Goal: Task Accomplishment & Management: Use online tool/utility

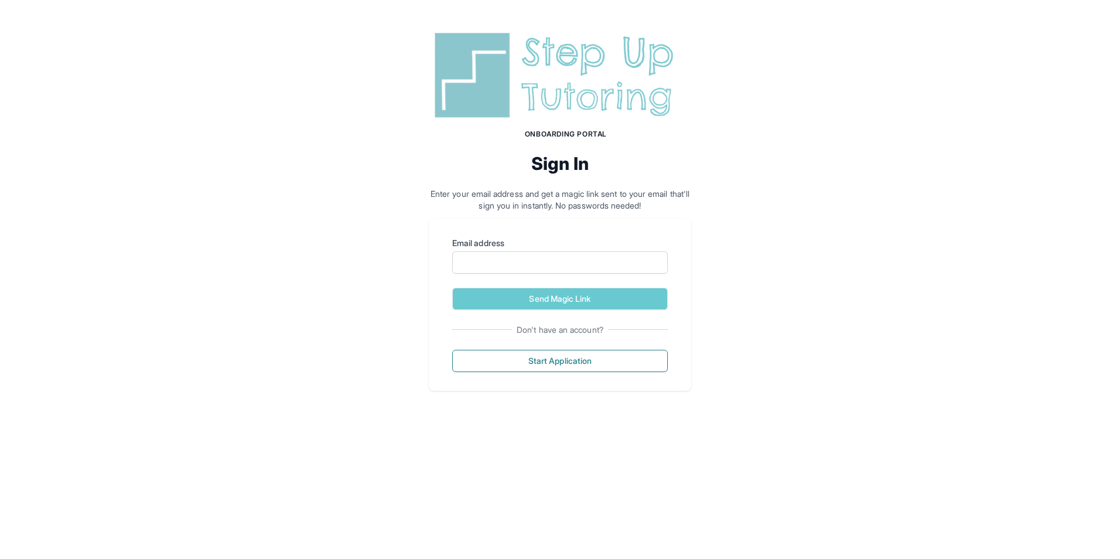
click at [556, 76] on img at bounding box center [560, 75] width 262 height 94
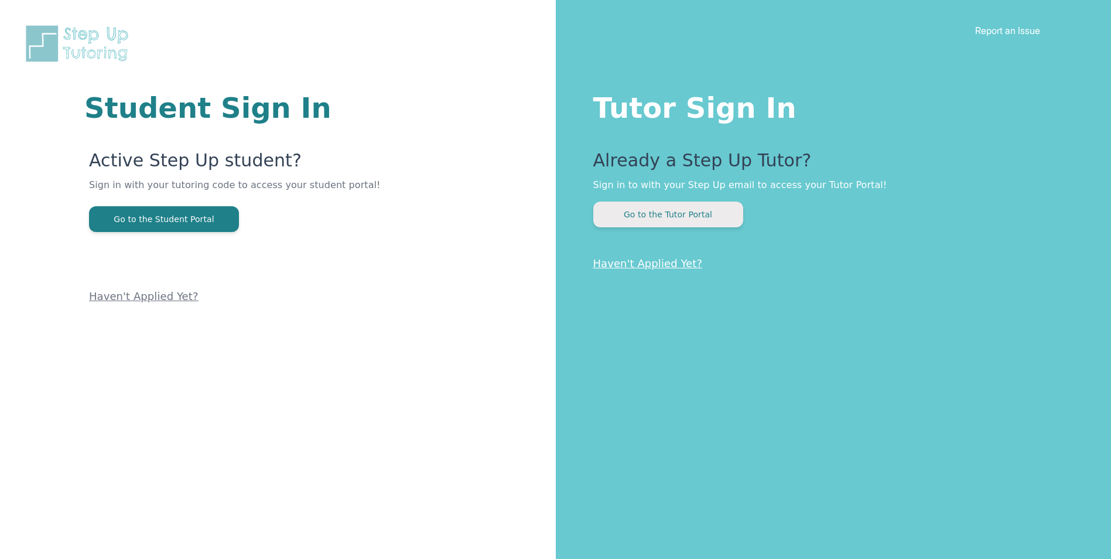
click at [665, 221] on button "Go to the Tutor Portal" at bounding box center [668, 214] width 150 height 26
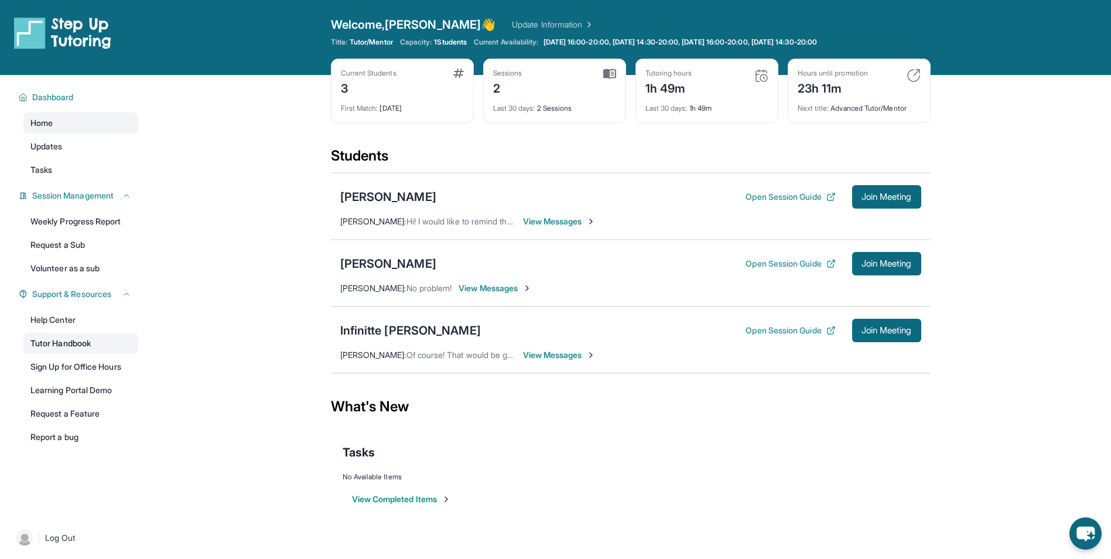
click at [90, 347] on link "Tutor Handbook" at bounding box center [80, 343] width 115 height 21
click at [77, 320] on link "Help Center" at bounding box center [80, 319] width 115 height 21
click at [405, 334] on div "Infinitte [PERSON_NAME]" at bounding box center [410, 330] width 141 height 16
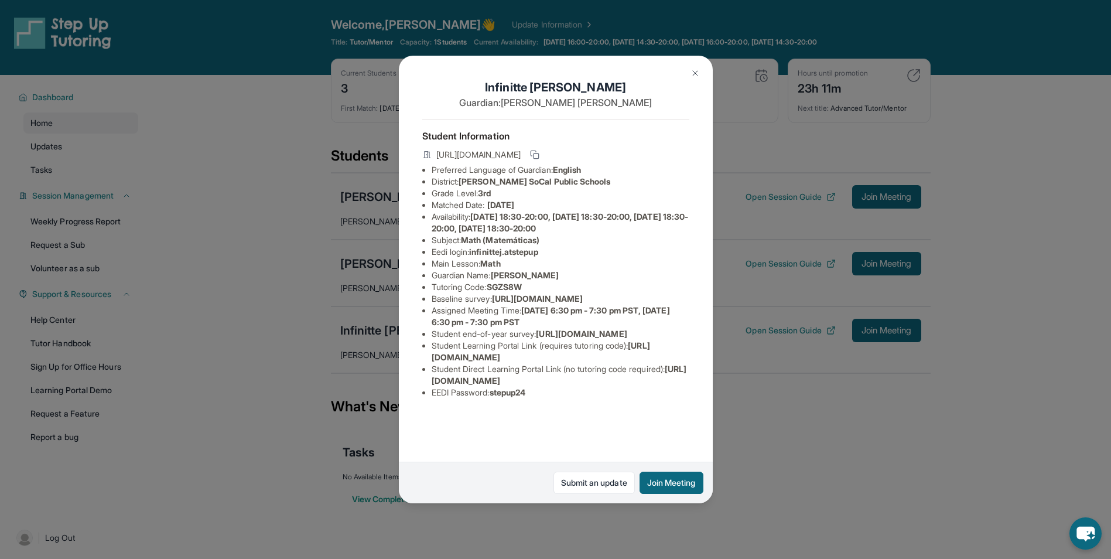
click at [580, 340] on li "Student end-of-year survey : [URL][DOMAIN_NAME]" at bounding box center [561, 334] width 258 height 12
drag, startPoint x: 580, startPoint y: 419, endPoint x: 561, endPoint y: 412, distance: 20.0
click at [580, 340] on li "Student end-of-year survey : [URL][DOMAIN_NAME]" at bounding box center [561, 334] width 258 height 12
click at [442, 327] on span "[DATE] 6:30 pm - 7:30 pm PST, [DATE] 6:30 pm - 7:30 pm PST" at bounding box center [551, 316] width 238 height 22
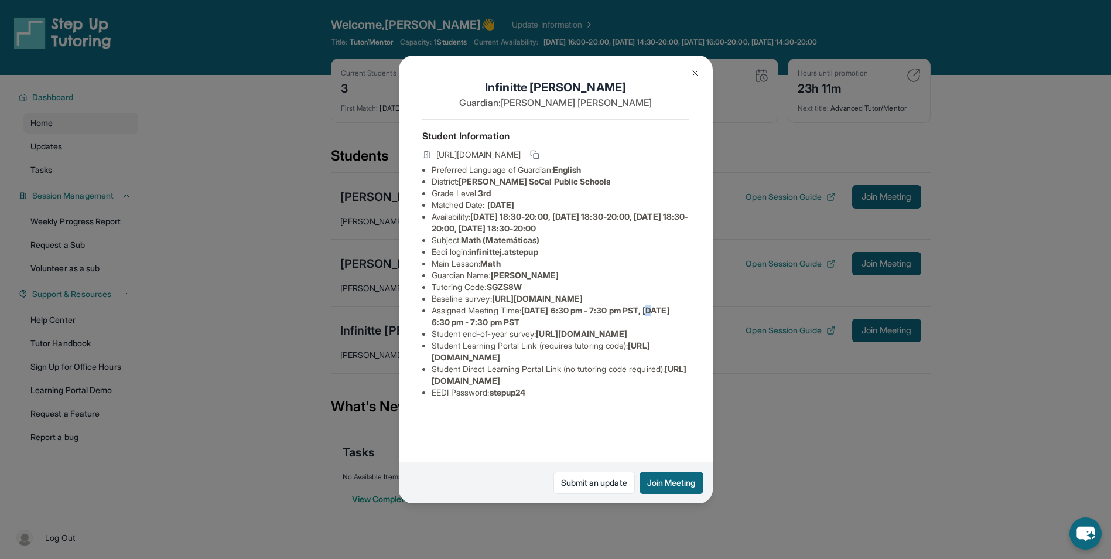
click at [442, 327] on span "[DATE] 6:30 pm - 7:30 pm PST, [DATE] 6:30 pm - 7:30 pm PST" at bounding box center [551, 316] width 238 height 22
drag, startPoint x: 442, startPoint y: 367, endPoint x: 438, endPoint y: 354, distance: 13.9
click at [438, 328] on li "Assigned Meeting Time : [DATE] 6:30 pm - 7:30 pm PST, [DATE] 6:30 pm - 7:30 pm …" at bounding box center [561, 316] width 258 height 23
click at [492, 303] on span "[URL][DOMAIN_NAME]" at bounding box center [537, 298] width 91 height 10
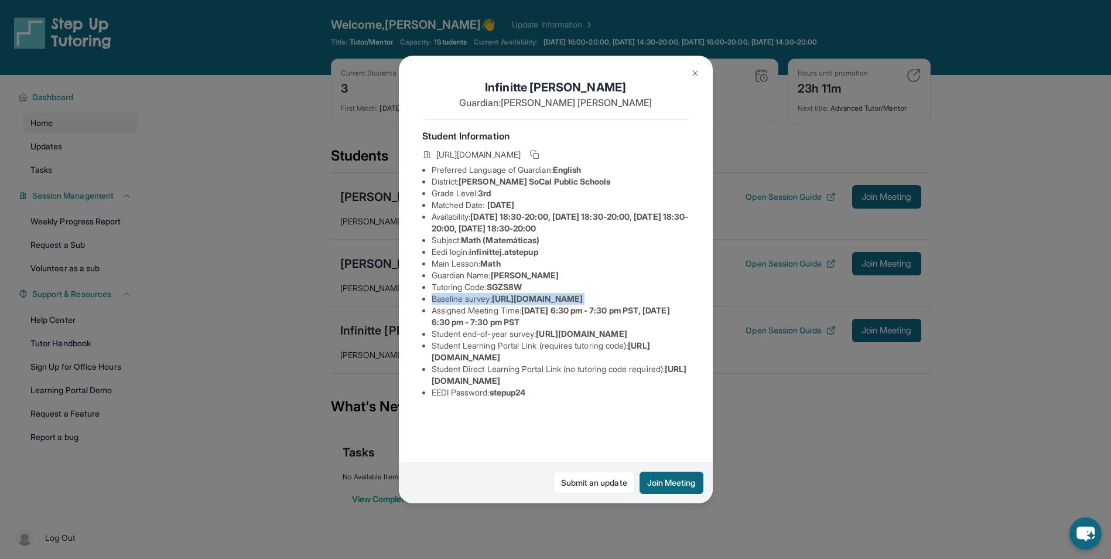
click at [492, 303] on span "[URL][DOMAIN_NAME]" at bounding box center [537, 298] width 91 height 10
click at [430, 328] on ul "Preferred Language of Guardian: English District: [PERSON_NAME] SoCal Public Sc…" at bounding box center [555, 281] width 267 height 234
drag, startPoint x: 430, startPoint y: 328, endPoint x: 396, endPoint y: 317, distance: 35.6
click at [396, 317] on div "Infinitte [PERSON_NAME] Guardian: [PERSON_NAME] Student Information [URL][DOMAI…" at bounding box center [555, 279] width 1111 height 559
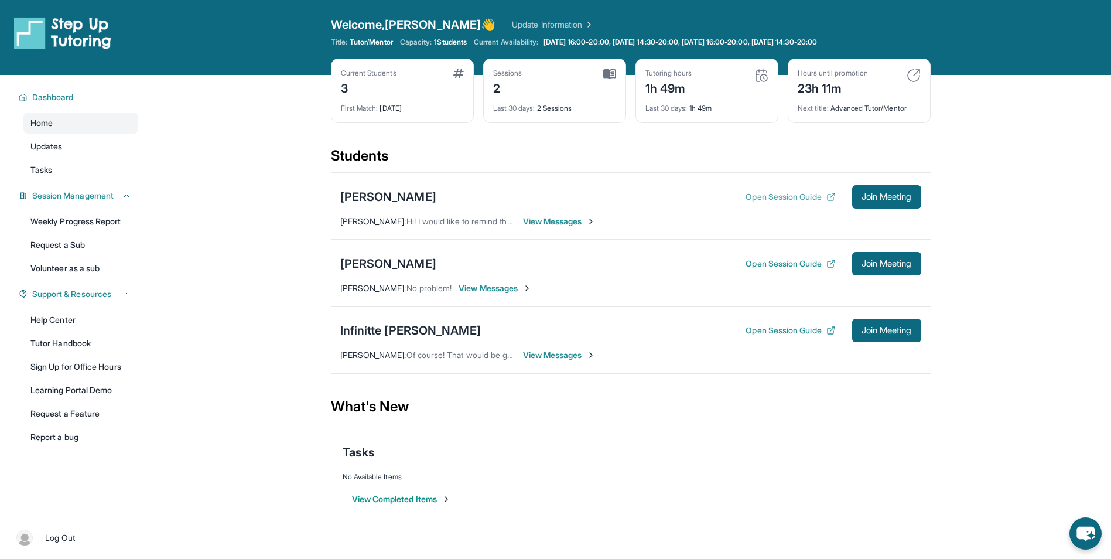
click at [807, 196] on button "Open Session Guide" at bounding box center [790, 197] width 90 height 12
click at [676, 84] on div "1h 49m" at bounding box center [668, 87] width 47 height 19
click at [518, 20] on link "Update Information" at bounding box center [553, 25] width 82 height 12
click at [817, 40] on span "[DATE] 16:00-20:00, [DATE] 14:30-20:00, [DATE] 16:00-20:00, [DATE] 14:30-20:00" at bounding box center [679, 41] width 273 height 9
click at [424, 490] on div "View Completed Items" at bounding box center [631, 498] width 576 height 35
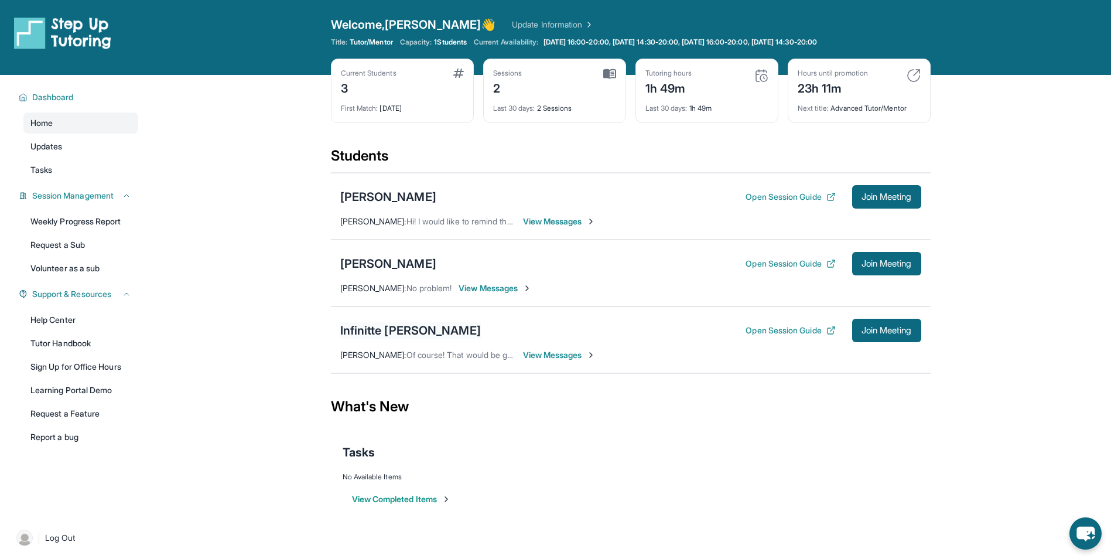
click at [416, 332] on div "Infinitte [PERSON_NAME]" at bounding box center [410, 330] width 141 height 16
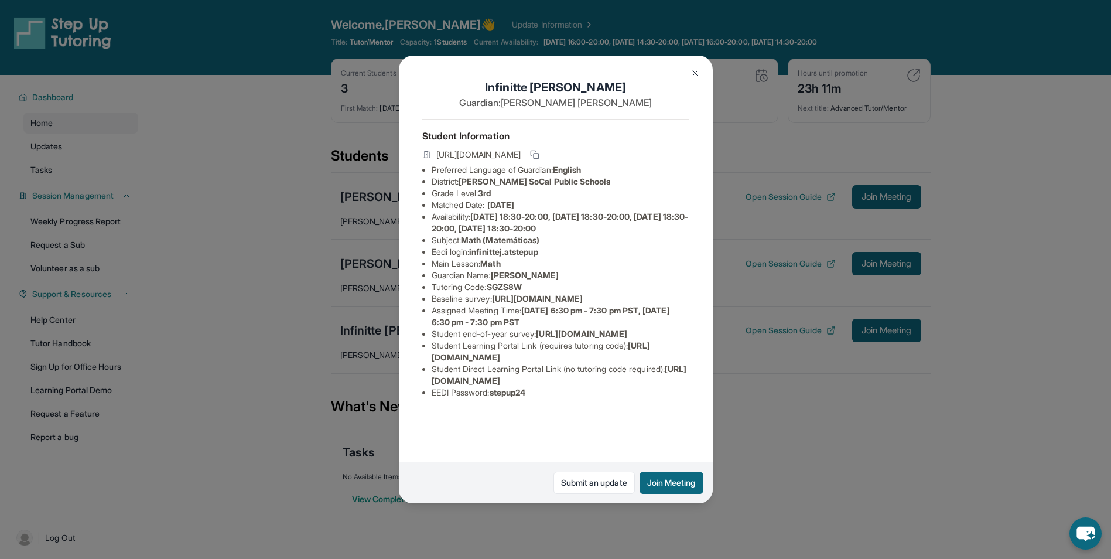
scroll to position [52, 0]
click at [751, 372] on div "Infinitte [PERSON_NAME] Guardian: [PERSON_NAME] Student Information [URL][DOMAI…" at bounding box center [555, 279] width 1111 height 559
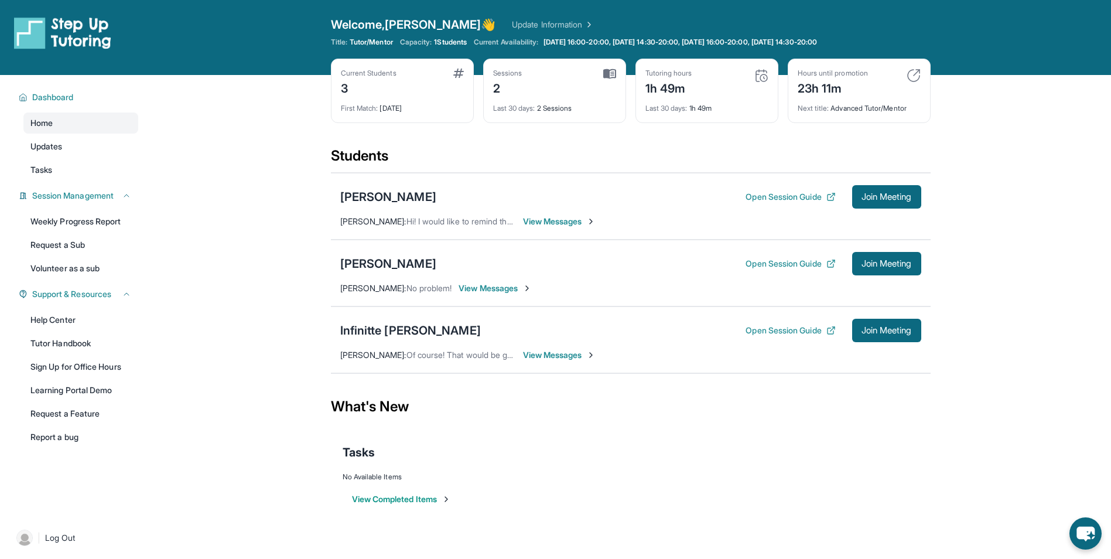
click at [771, 344] on div "Infinitte Jackson Open Session Guide Join Meeting Debbie Tran : Of course! That…" at bounding box center [631, 339] width 600 height 67
drag, startPoint x: 776, startPoint y: 333, endPoint x: 617, endPoint y: 355, distance: 160.3
click at [669, 358] on div "Infinitte Jackson Open Session Guide Join Meeting Debbie Tran : Of course! That…" at bounding box center [631, 339] width 600 height 67
click at [572, 354] on span "View Messages" at bounding box center [559, 355] width 73 height 12
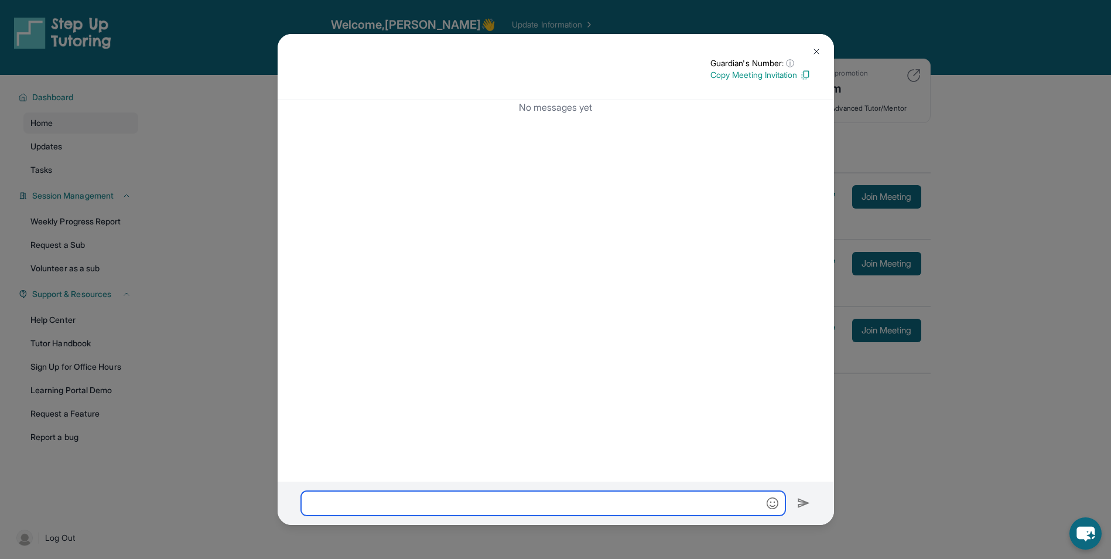
click at [562, 491] on input "text" at bounding box center [543, 503] width 484 height 25
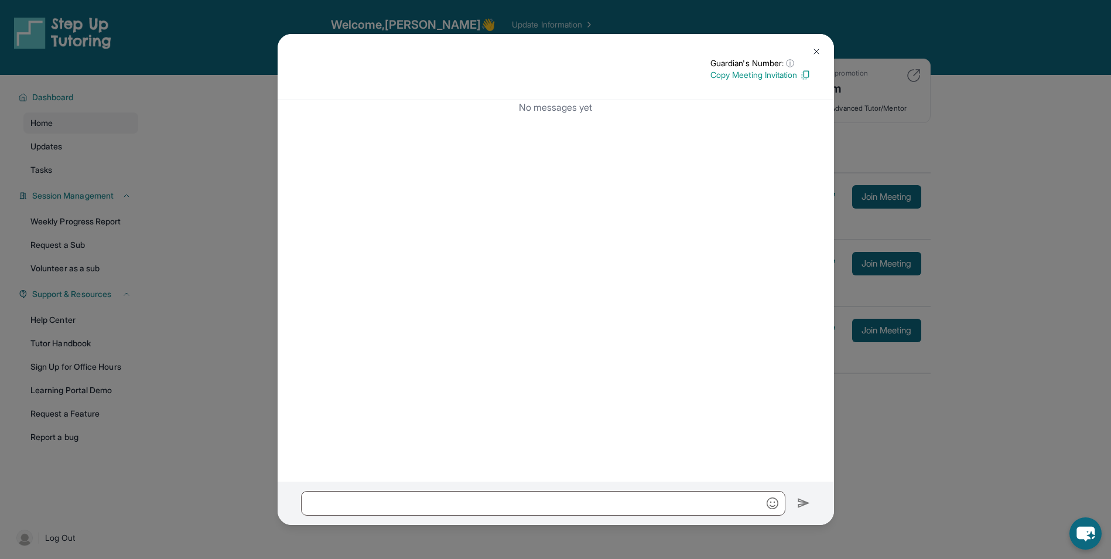
click at [976, 76] on div "Guardian's Number: ⓘ This isn't the guardian's real number — it's a private for…" at bounding box center [555, 279] width 1111 height 559
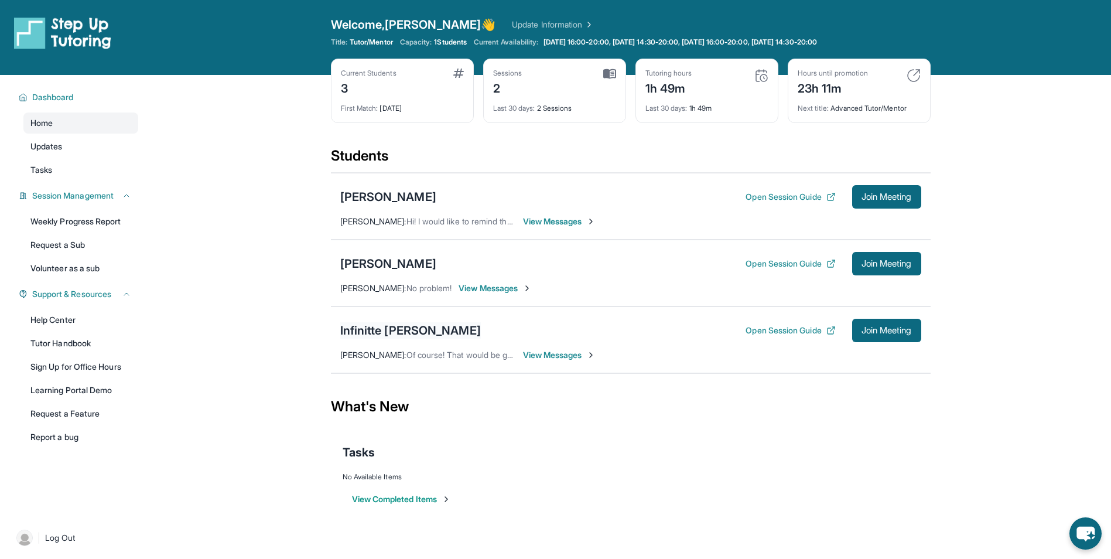
drag, startPoint x: 417, startPoint y: 343, endPoint x: 411, endPoint y: 333, distance: 12.1
click at [416, 343] on div "Infinitte Jackson Open Session Guide Join Meeting Debbie Tran : Of course! That…" at bounding box center [631, 339] width 600 height 67
click at [408, 324] on div "Infinitte [PERSON_NAME]" at bounding box center [410, 330] width 141 height 16
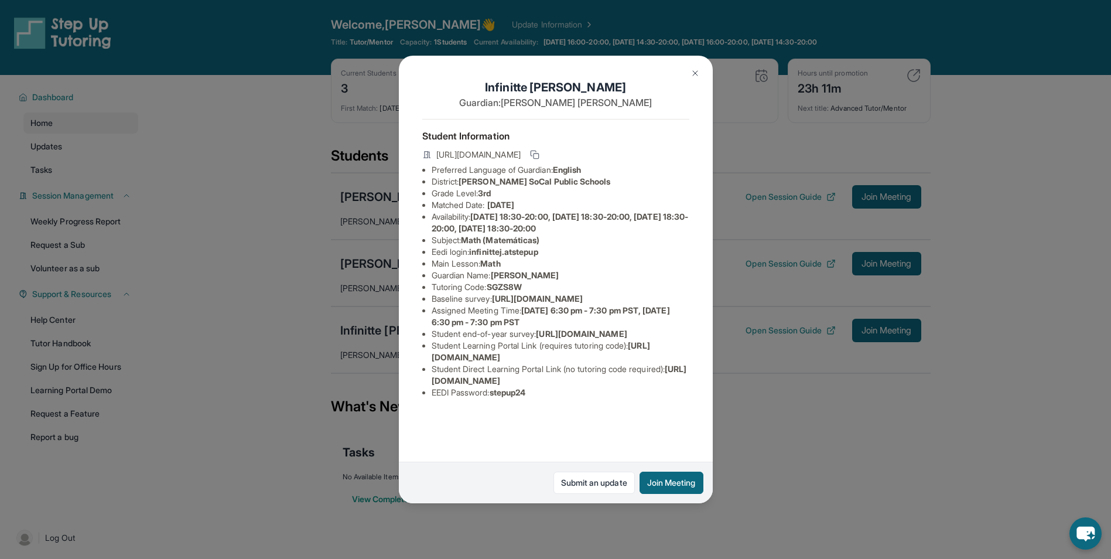
click at [769, 372] on div "Infinitte [PERSON_NAME] Guardian: [PERSON_NAME] Student Information [URL][DOMAI…" at bounding box center [555, 279] width 1111 height 559
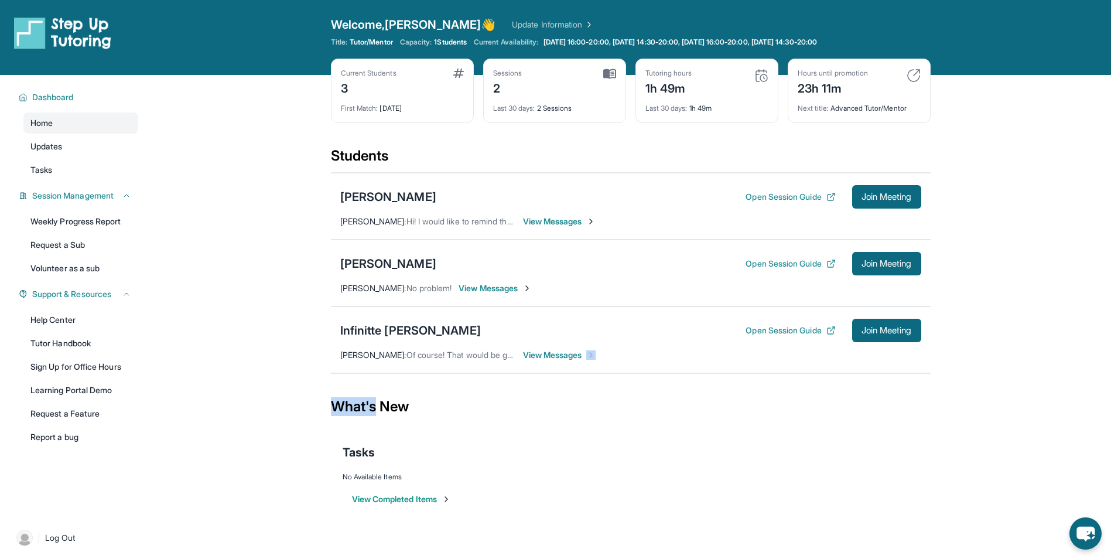
click at [769, 371] on div "Infinitte Jackson Open Session Guide Join Meeting Debbie Tran : Of course! That…" at bounding box center [631, 339] width 600 height 67
drag, startPoint x: 769, startPoint y: 371, endPoint x: 671, endPoint y: 302, distance: 120.2
click at [671, 302] on div "Abigail Lee Open Session Guide Join Meeting Debbie Tran : No problem! View Mess…" at bounding box center [631, 273] width 600 height 67
click at [775, 260] on button "Open Session Guide" at bounding box center [790, 264] width 90 height 12
click at [771, 346] on div "Infinitte Jackson Open Session Guide Join Meeting Debbie Tran : Of course! That…" at bounding box center [631, 339] width 600 height 67
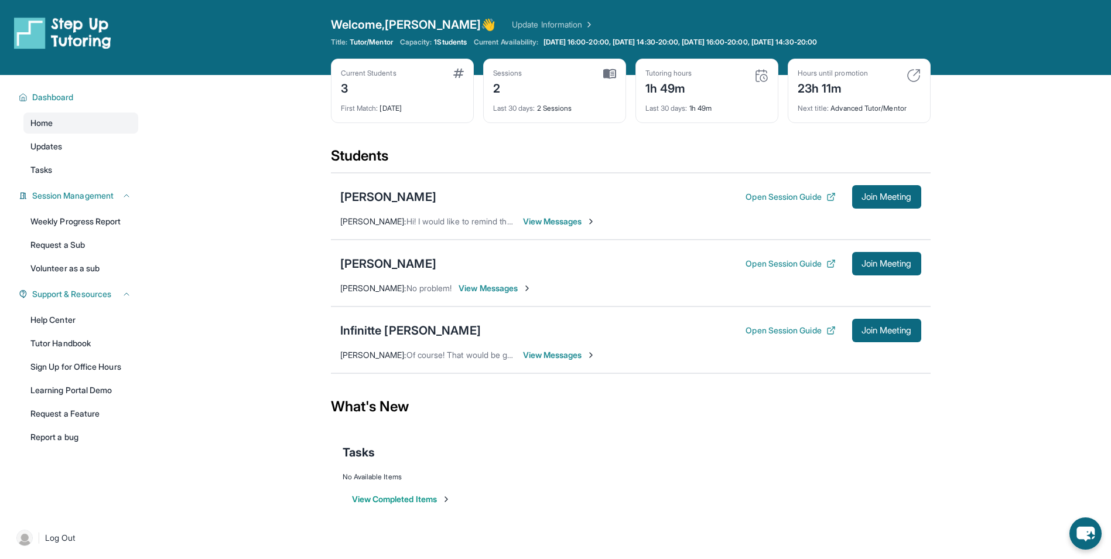
click at [783, 346] on div "Infinitte Jackson Open Session Guide Join Meeting Debbie Tran : Of course! That…" at bounding box center [631, 339] width 600 height 67
click at [783, 327] on button "Open Session Guide" at bounding box center [790, 330] width 90 height 12
click at [370, 264] on div "[PERSON_NAME]" at bounding box center [388, 263] width 96 height 16
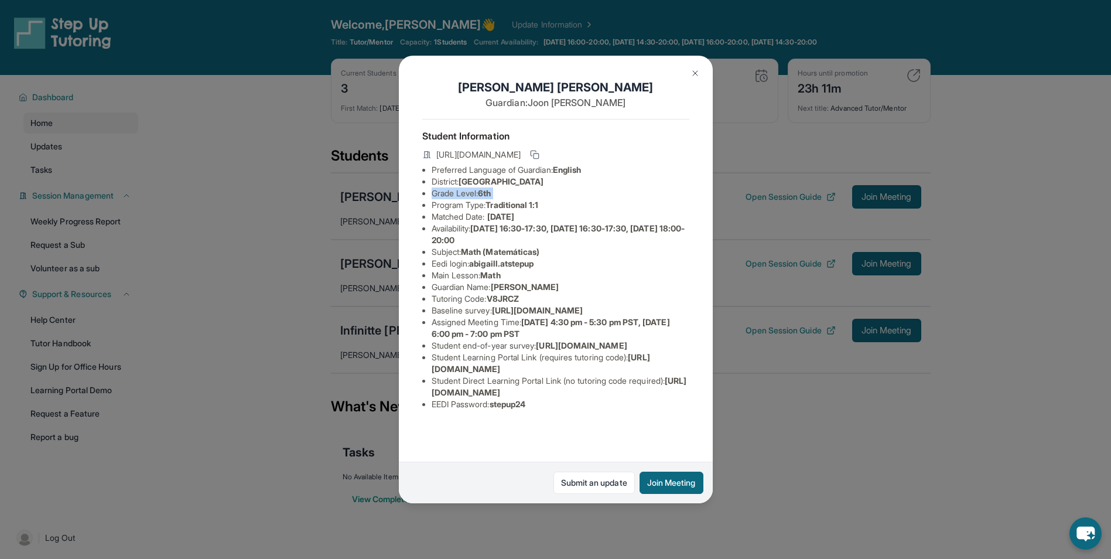
click at [331, 208] on div "Abigail Lee Guardian: Joon Lee Student Information https://student-portal.stepu…" at bounding box center [555, 279] width 1111 height 559
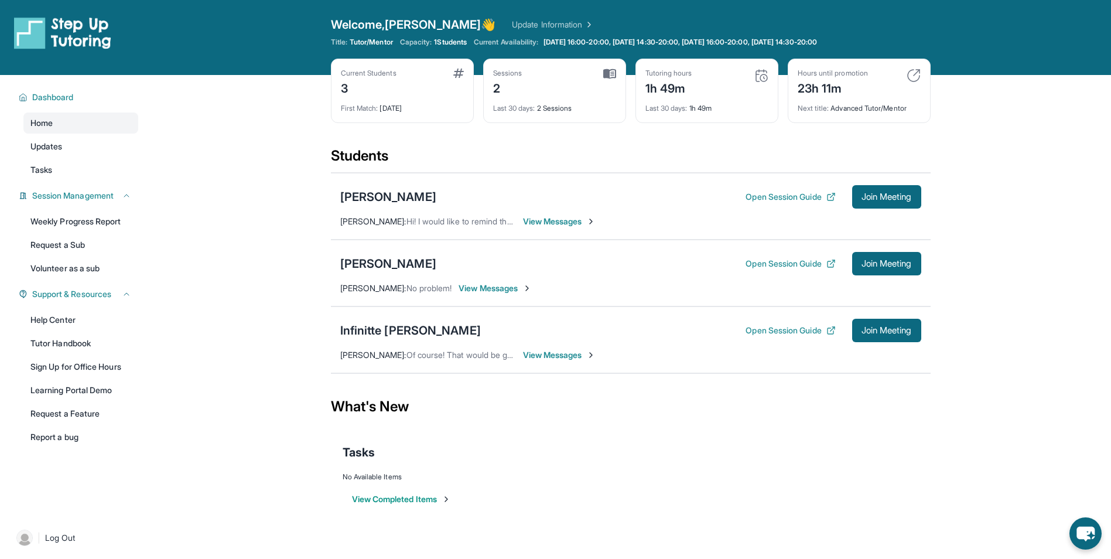
click at [350, 302] on div "Abigail Lee Open Session Guide Join Meeting Debbie Tran : No problem! View Mess…" at bounding box center [631, 273] width 600 height 67
click at [367, 332] on div "Infinitte [PERSON_NAME]" at bounding box center [410, 330] width 141 height 16
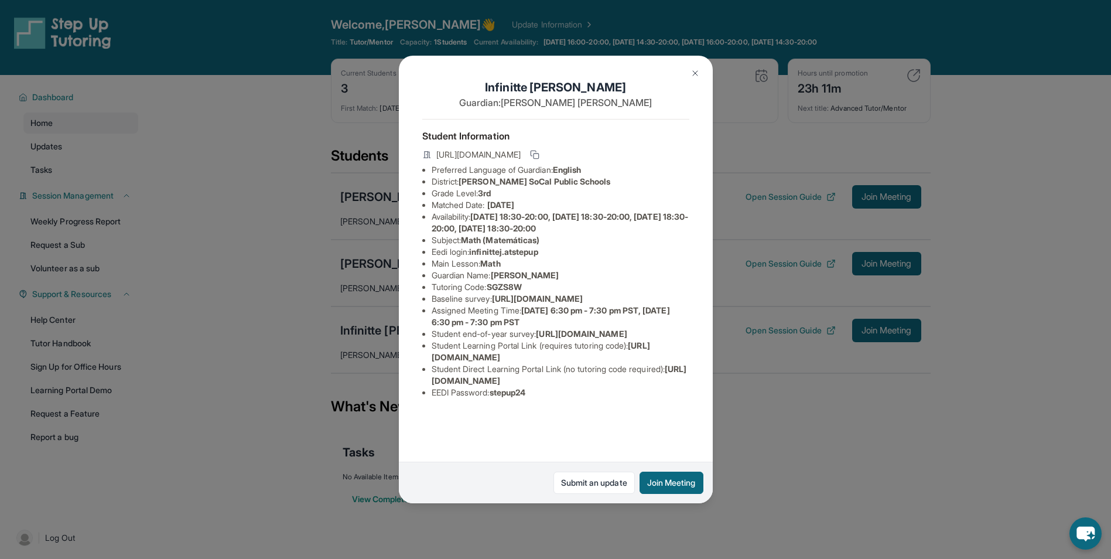
click at [560, 293] on li "Tutoring Code : SGZS8W" at bounding box center [561, 287] width 258 height 12
drag, startPoint x: 505, startPoint y: 217, endPoint x: 540, endPoint y: 237, distance: 39.6
click at [540, 237] on ul "Preferred Language of Guardian: English District: [PERSON_NAME] SoCal Public Sc…" at bounding box center [555, 281] width 267 height 234
click at [541, 233] on span "[DATE] 18:30-20:00, [DATE] 18:30-20:00, [DATE] 18:30-20:00, [DATE] 18:30-20:00" at bounding box center [560, 222] width 257 height 22
click at [528, 256] on span "infinittej.atstepup" at bounding box center [503, 252] width 69 height 10
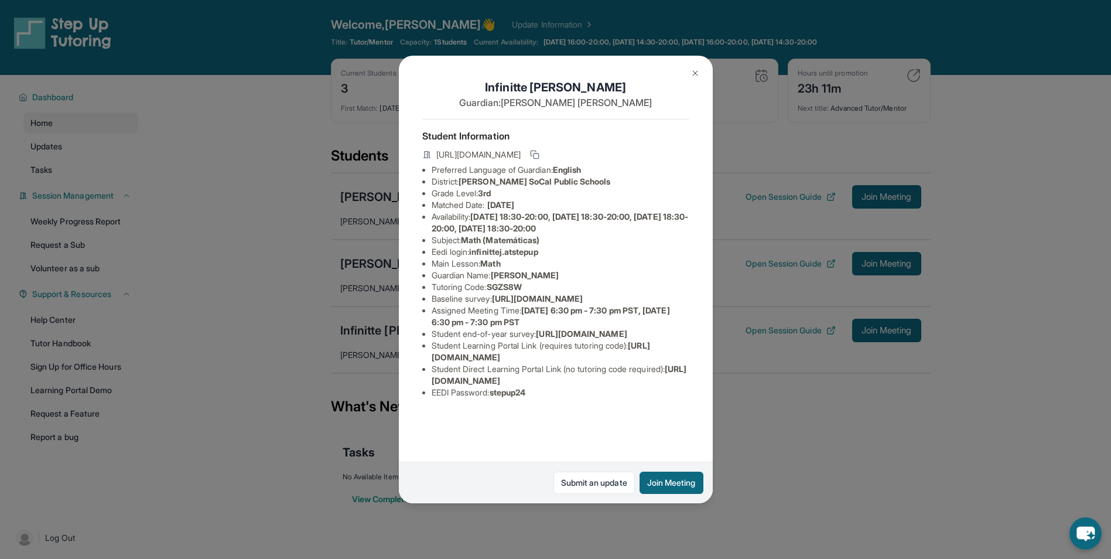
click at [775, 310] on div "Infinitte [PERSON_NAME] Guardian: [PERSON_NAME] Student Information [URL][DOMAI…" at bounding box center [555, 279] width 1111 height 559
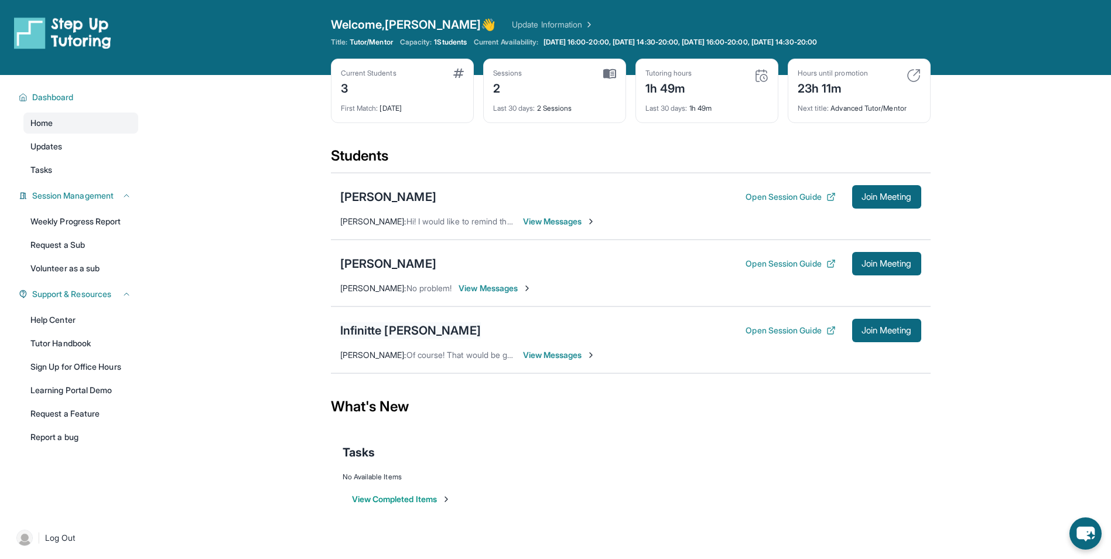
click at [391, 328] on div "Infinitte [PERSON_NAME]" at bounding box center [410, 330] width 141 height 16
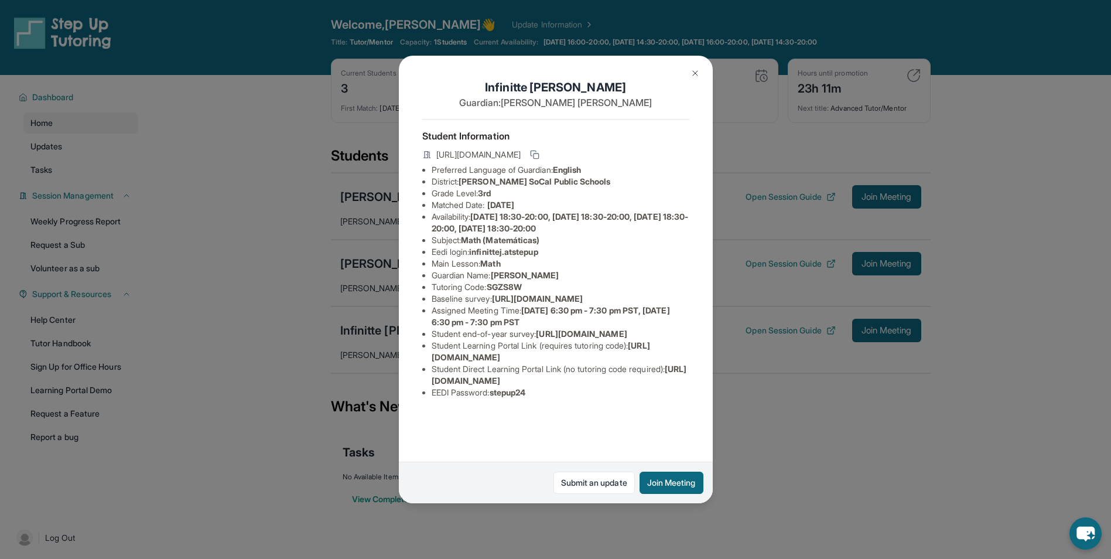
click at [741, 395] on div "Infinitte [PERSON_NAME] Guardian: [PERSON_NAME] Student Information [URL][DOMAI…" at bounding box center [555, 279] width 1111 height 559
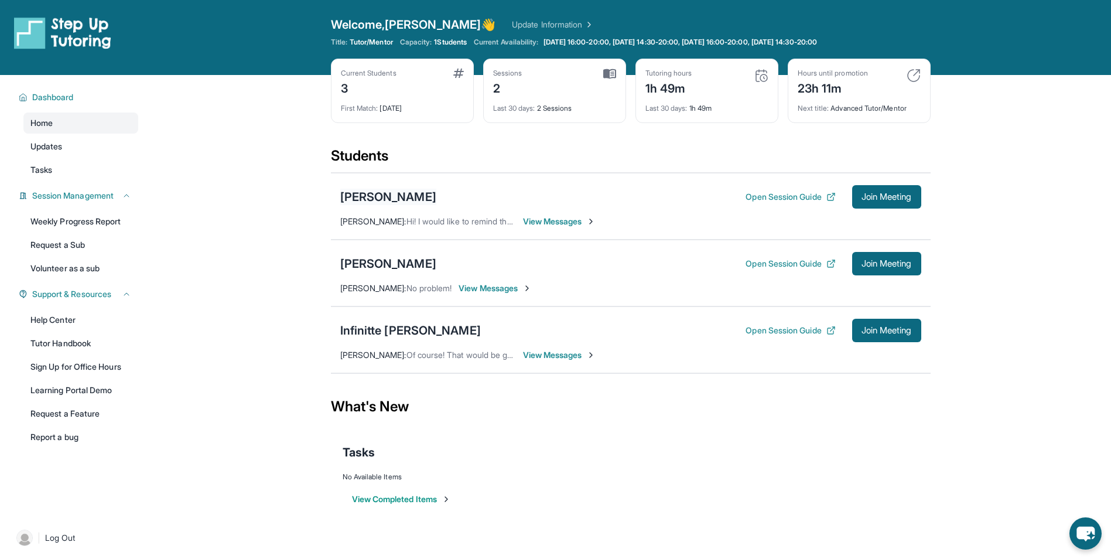
click at [354, 196] on div "[PERSON_NAME]" at bounding box center [388, 197] width 96 height 16
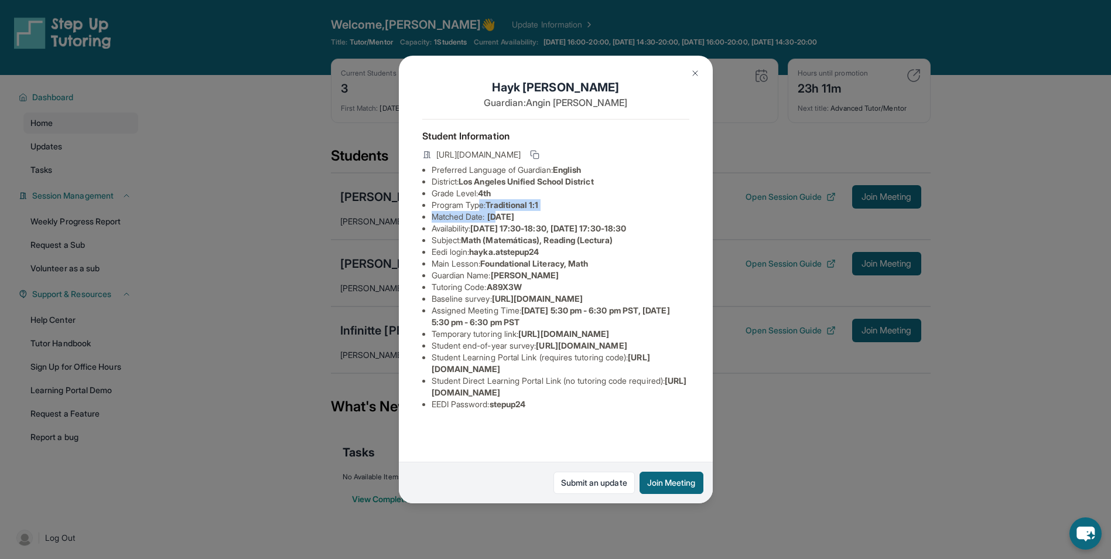
drag, startPoint x: 482, startPoint y: 217, endPoint x: 507, endPoint y: 221, distance: 25.4
click at [507, 221] on ul "Preferred Language of Guardian: English District: Los Angeles Unified School Di…" at bounding box center [555, 287] width 267 height 246
click at [511, 221] on span "18/09/2024" at bounding box center [500, 216] width 27 height 10
click at [451, 234] on li "Availability: Monday 17:30-18:30, Tuesday 17:30-18:30" at bounding box center [561, 229] width 258 height 12
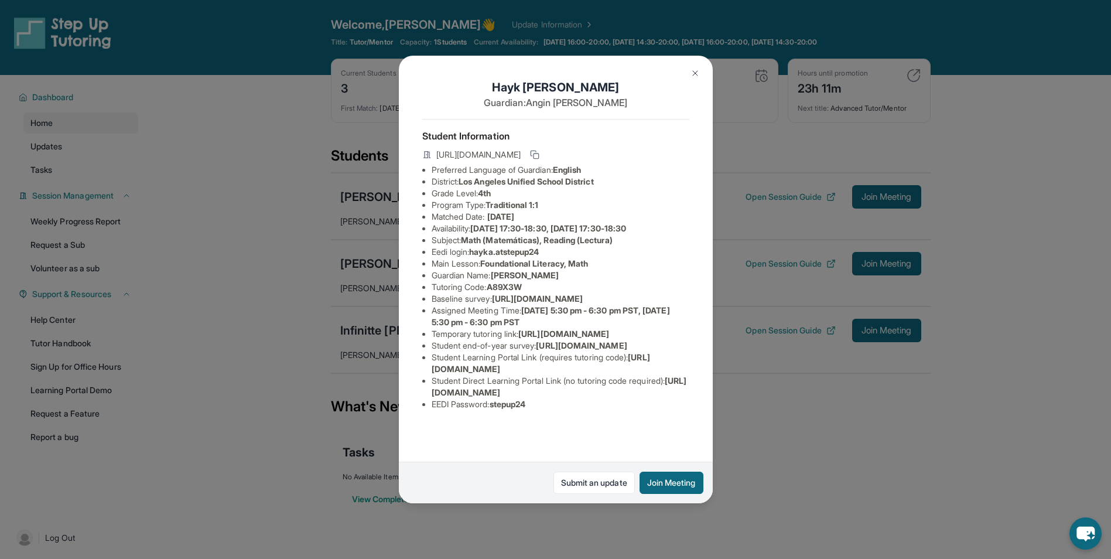
click at [377, 385] on div "Hayk Avetisyan Guardian: Angin Harutyunyan Student Information https://student-…" at bounding box center [555, 279] width 1111 height 559
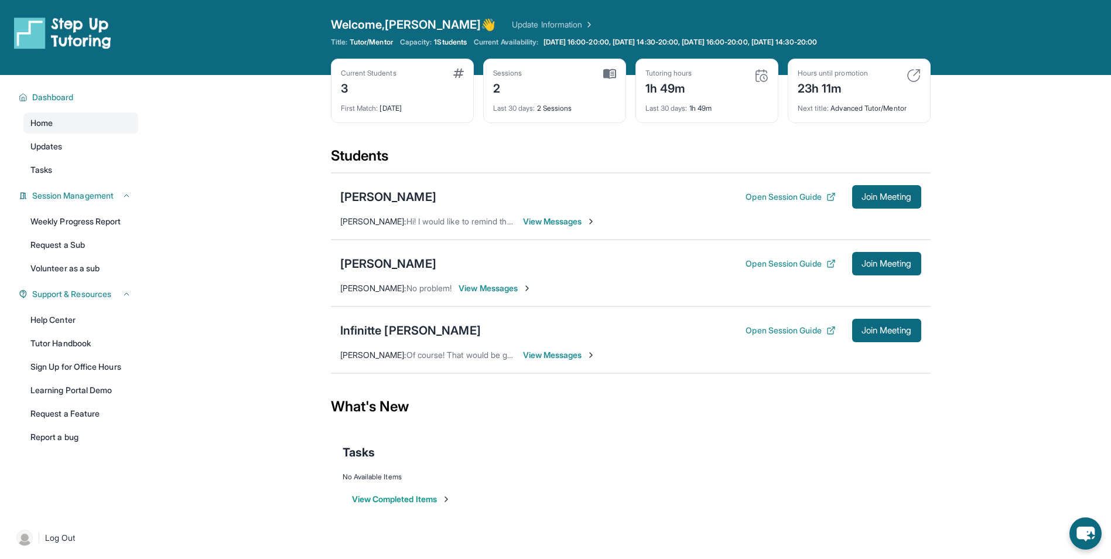
click at [372, 407] on div "What's New" at bounding box center [631, 407] width 600 height 52
click at [372, 348] on div "Infinitte Jackson Open Session Guide Join Meeting Debbie Tran : Of course! That…" at bounding box center [631, 339] width 600 height 67
click at [377, 332] on div "Infinitte [PERSON_NAME]" at bounding box center [410, 330] width 141 height 16
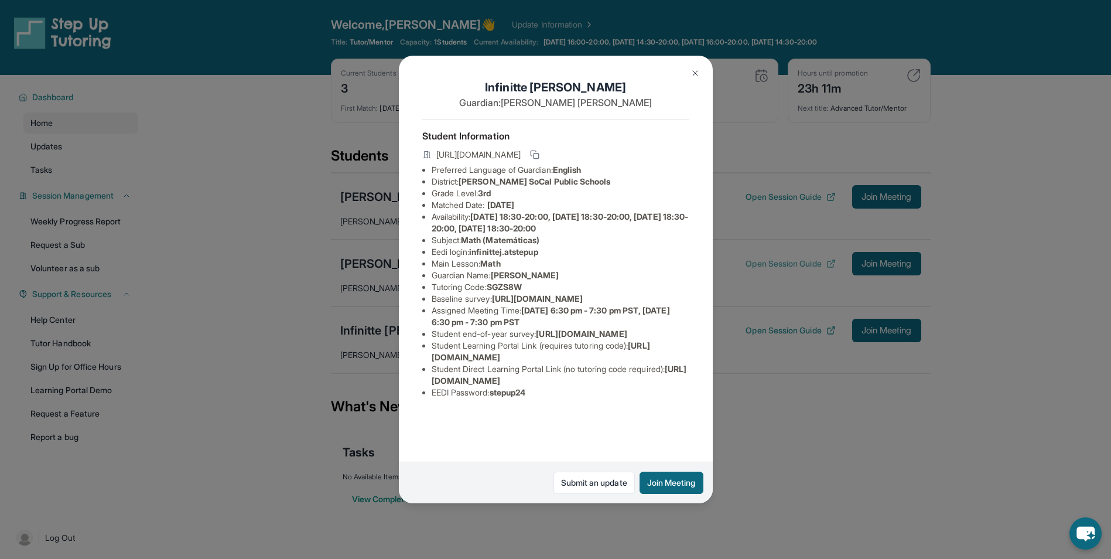
click at [776, 262] on div "Infinitte [PERSON_NAME] Guardian: [PERSON_NAME] Student Information [URL][DOMAI…" at bounding box center [555, 279] width 1111 height 559
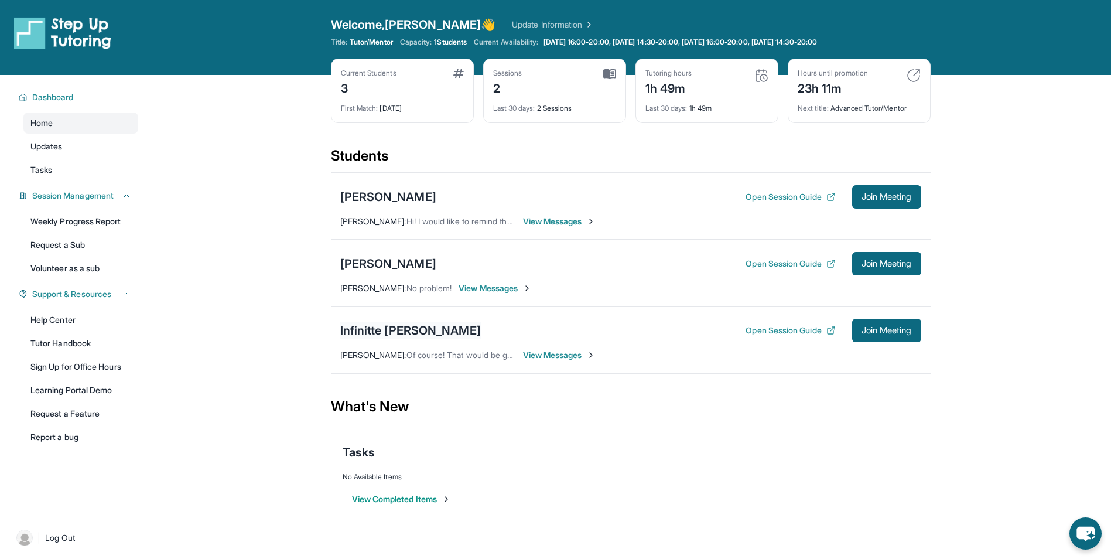
click at [392, 333] on div "Infinitte [PERSON_NAME]" at bounding box center [410, 330] width 141 height 16
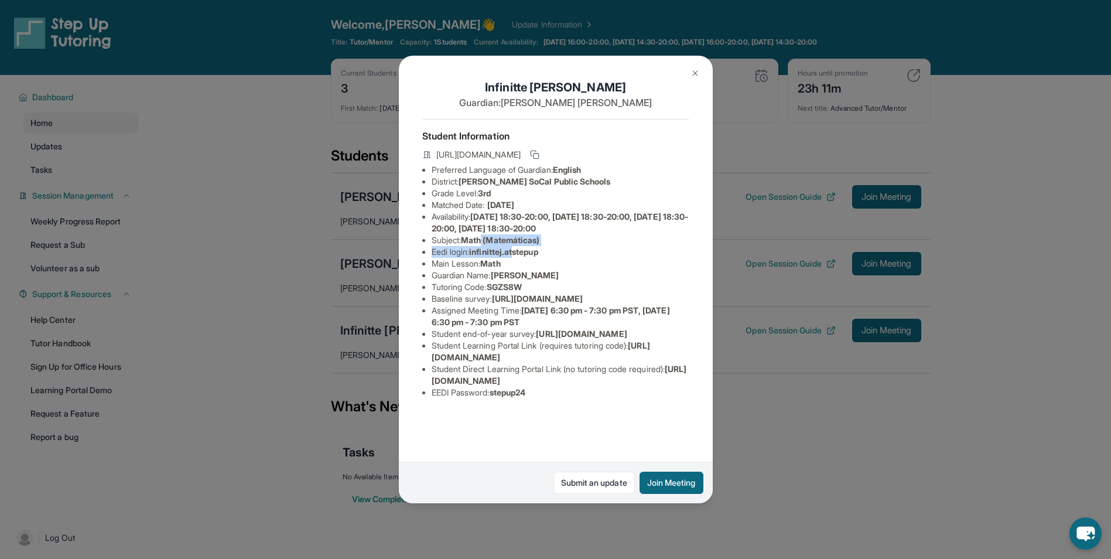
drag, startPoint x: 500, startPoint y: 259, endPoint x: 528, endPoint y: 268, distance: 30.0
click at [528, 268] on ul "Preferred Language of Guardian: English District: [PERSON_NAME] SoCal Public Sc…" at bounding box center [555, 281] width 267 height 234
click at [528, 268] on li "Main Lesson : Math" at bounding box center [561, 264] width 258 height 12
drag, startPoint x: 755, startPoint y: 177, endPoint x: 765, endPoint y: 203, distance: 27.4
click at [755, 177] on div "Infinitte [PERSON_NAME] Guardian: [PERSON_NAME] Student Information [URL][DOMAI…" at bounding box center [555, 279] width 1111 height 559
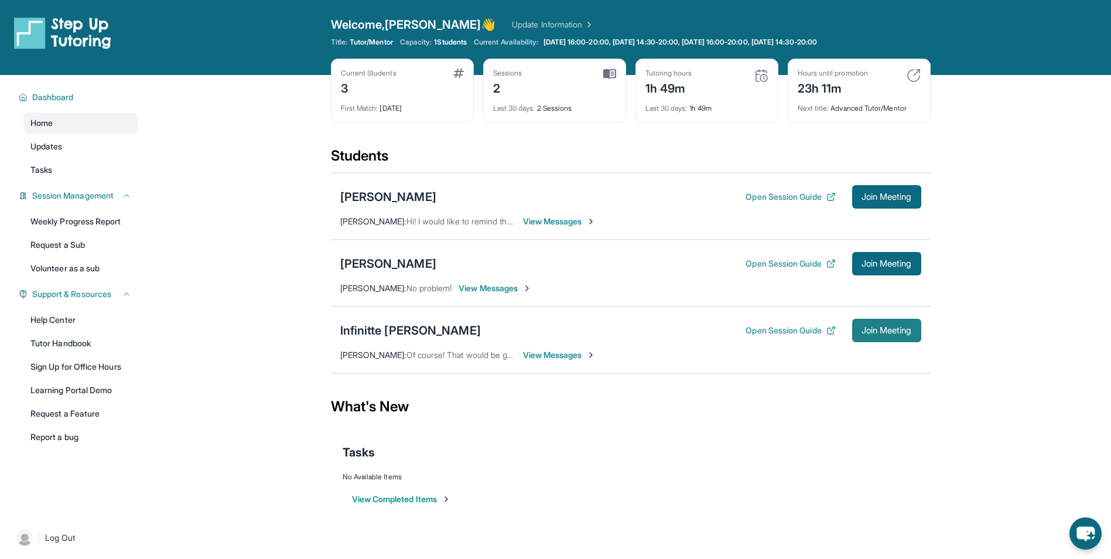
click at [875, 323] on button "Join Meeting" at bounding box center [886, 330] width 69 height 23
click at [533, 352] on span "View Messages" at bounding box center [559, 355] width 73 height 12
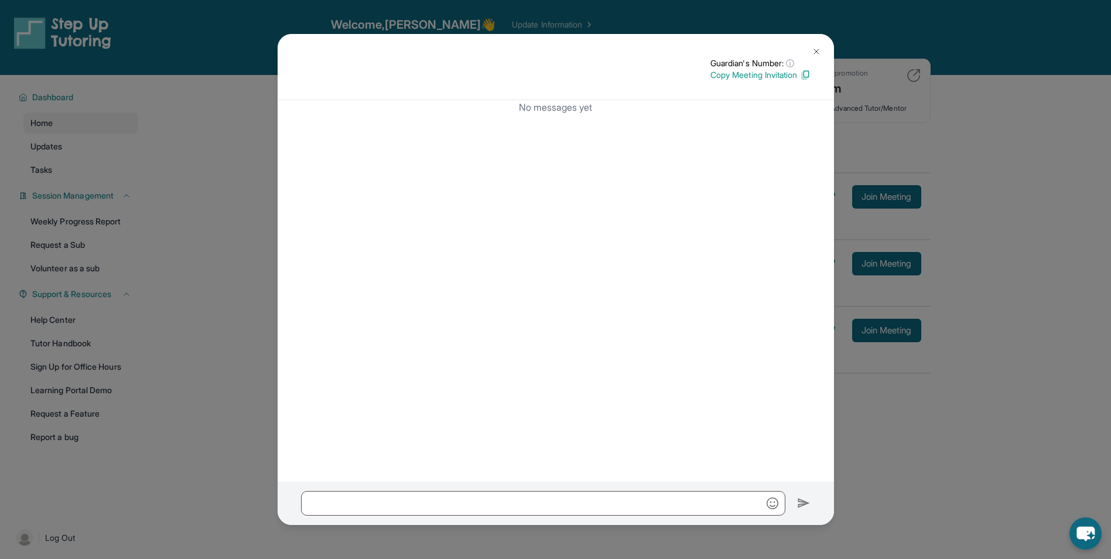
click at [810, 51] on button at bounding box center [816, 51] width 23 height 23
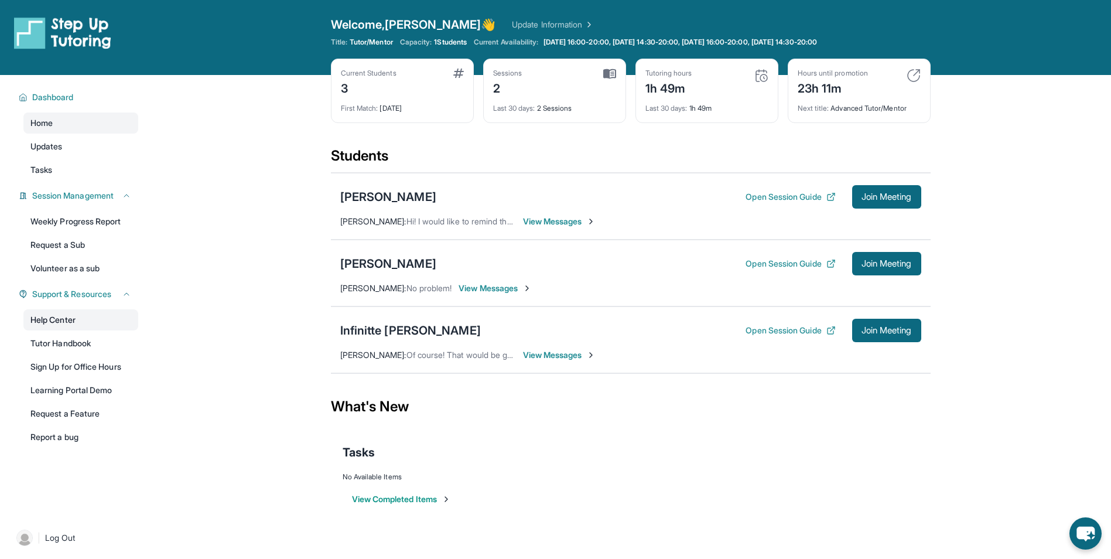
click at [85, 321] on link "Help Center" at bounding box center [80, 319] width 115 height 21
click at [89, 336] on link "Tutor Handbook" at bounding box center [80, 343] width 115 height 21
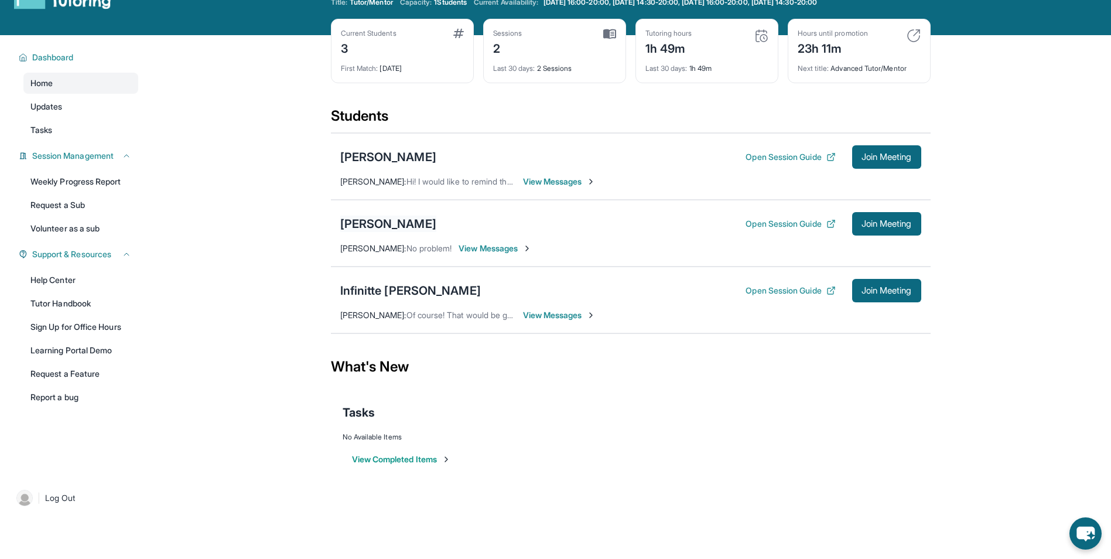
scroll to position [0, 0]
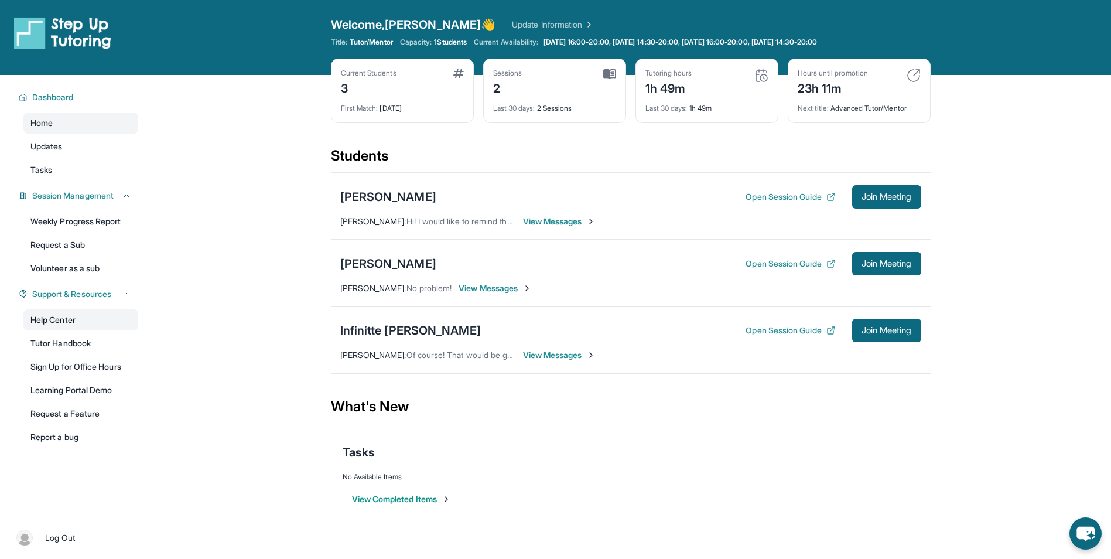
click at [50, 322] on link "Help Center" at bounding box center [80, 319] width 115 height 21
click at [446, 42] on span "1 Students" at bounding box center [450, 41] width 33 height 9
click at [443, 43] on span "1 Students" at bounding box center [450, 41] width 33 height 9
click at [429, 70] on div "Current Students 3" at bounding box center [402, 83] width 123 height 28
